Goal: Check status: Check status

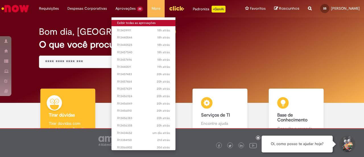
click at [122, 22] on link "Exibir todas as aprovações" at bounding box center [144, 23] width 64 height 6
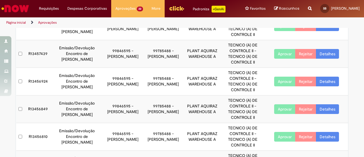
scroll to position [146, 0]
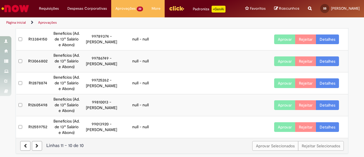
scroll to position [157, 0]
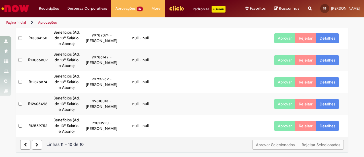
click at [36, 144] on icon at bounding box center [37, 145] width 3 height 4
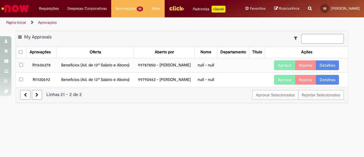
scroll to position [0, 0]
click at [26, 97] on icon at bounding box center [25, 95] width 3 height 4
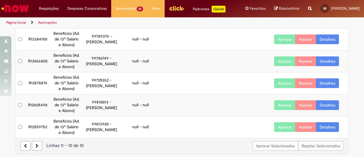
scroll to position [157, 0]
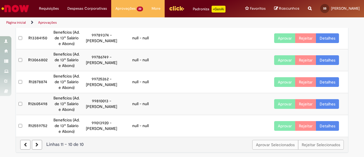
click at [24, 144] on icon at bounding box center [25, 145] width 3 height 4
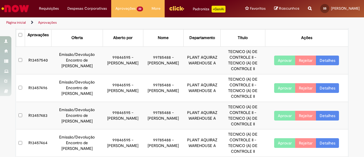
scroll to position [0, 0]
